Goal: Task Accomplishment & Management: Manage account settings

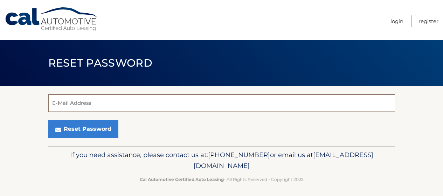
click at [64, 100] on input "E-Mail Address" at bounding box center [221, 103] width 347 height 18
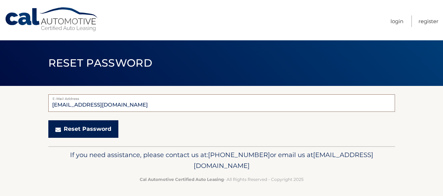
type input "Raylav300@gmail.com"
click at [88, 128] on button "Reset Password" at bounding box center [83, 129] width 70 height 18
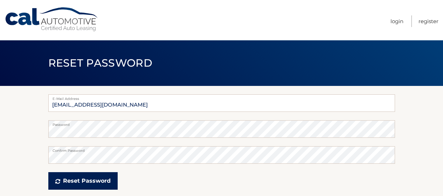
click at [83, 182] on button "Reset Password" at bounding box center [82, 181] width 69 height 18
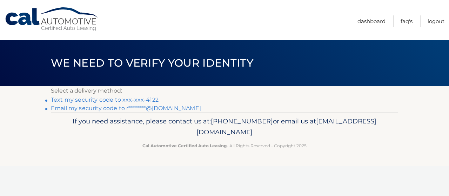
click at [83, 109] on link "Email my security code to r********@gmail.com" at bounding box center [126, 108] width 150 height 7
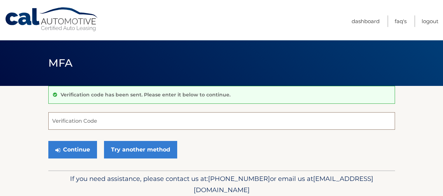
click at [65, 117] on input "Verification Code" at bounding box center [221, 121] width 347 height 18
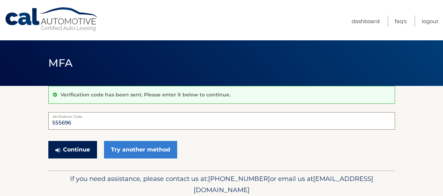
type input "555696"
click at [71, 149] on button "Continue" at bounding box center [72, 150] width 49 height 18
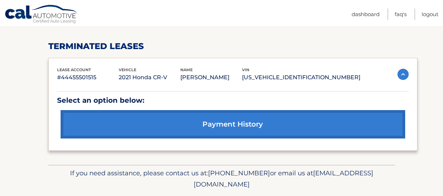
scroll to position [326, 0]
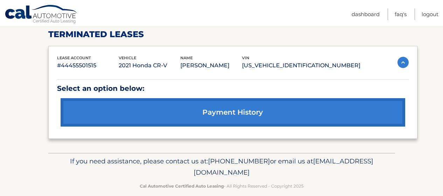
click at [401, 57] on img at bounding box center [403, 62] width 11 height 11
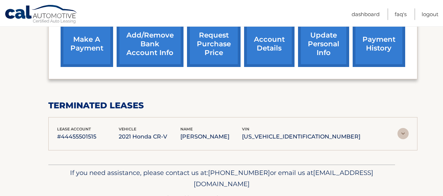
scroll to position [263, 0]
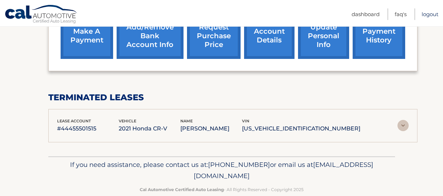
click at [428, 14] on link "Logout" at bounding box center [430, 14] width 17 height 12
